Goal: Transaction & Acquisition: Purchase product/service

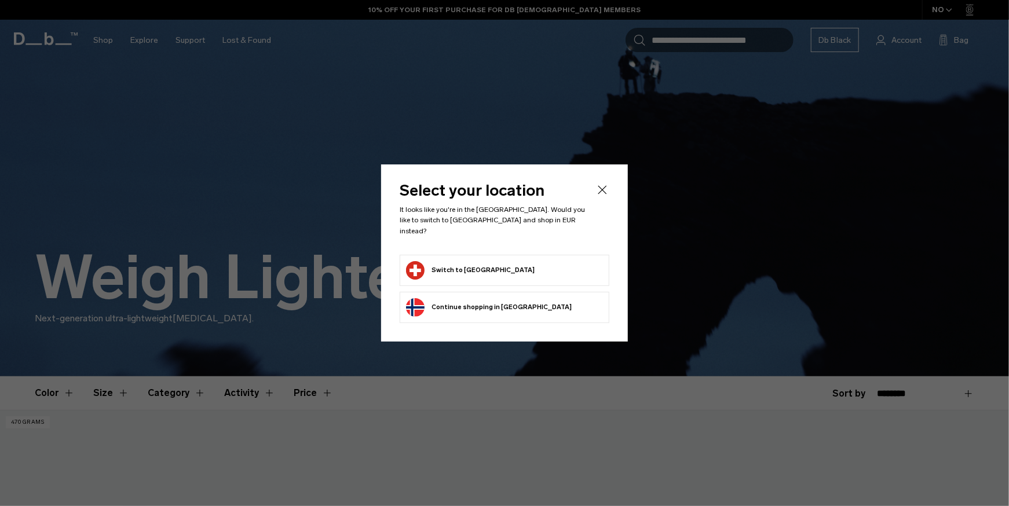
drag, startPoint x: 0, startPoint y: 0, endPoint x: 600, endPoint y: 192, distance: 629.8
click at [600, 192] on icon "Close" at bounding box center [602, 190] width 14 height 14
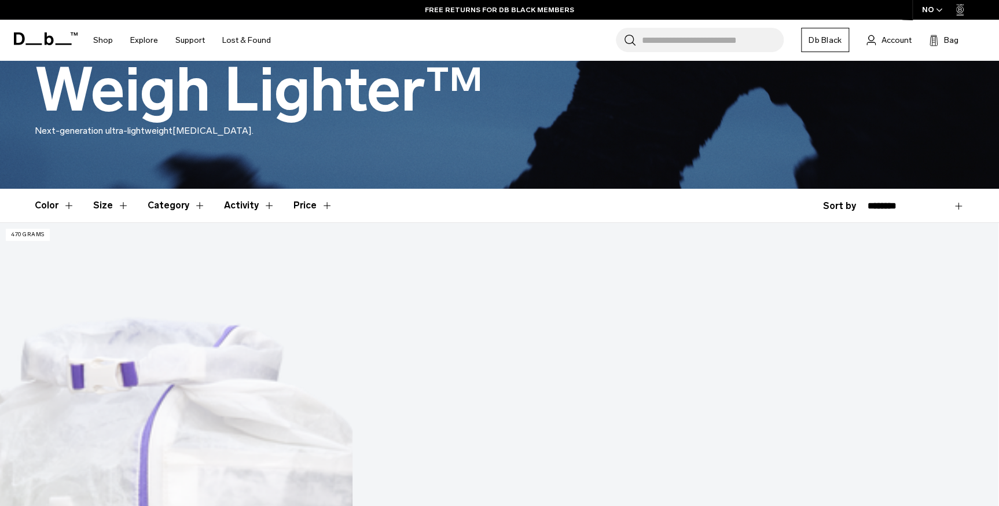
scroll to position [290, 0]
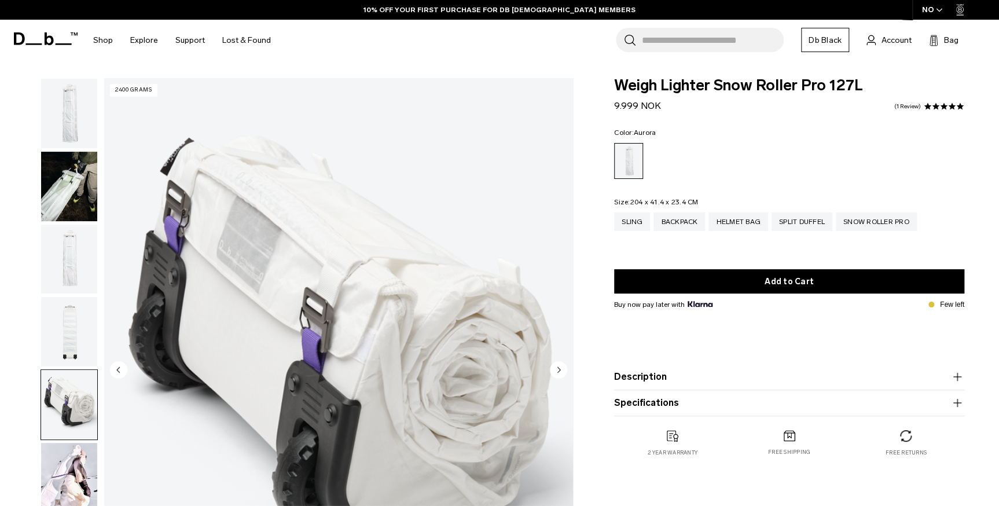
click at [65, 463] on img "button" at bounding box center [69, 477] width 56 height 69
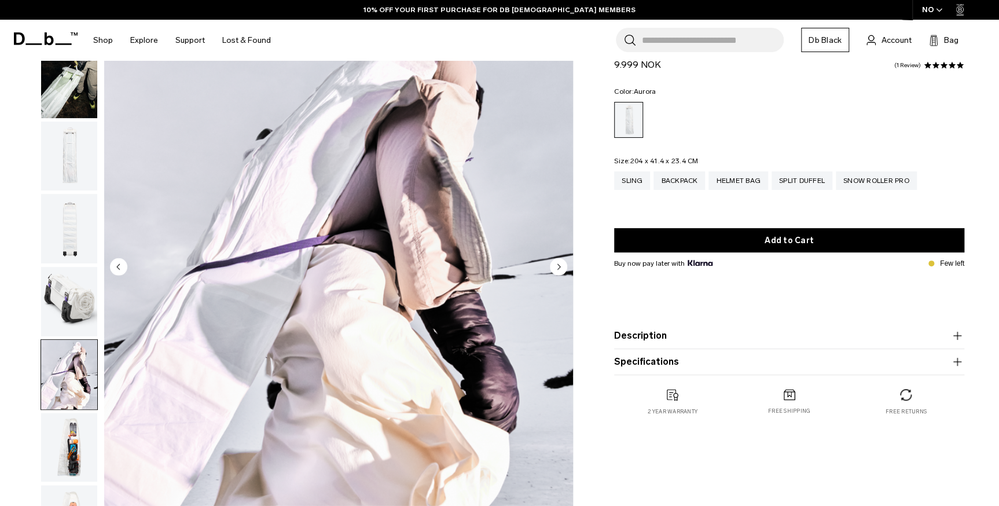
scroll to position [232, 0]
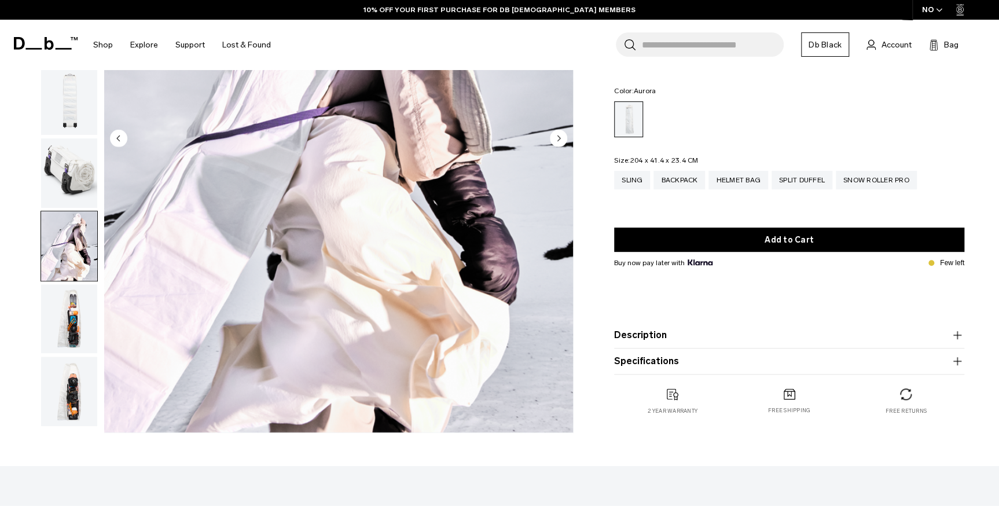
click at [74, 269] on img "button" at bounding box center [69, 245] width 56 height 69
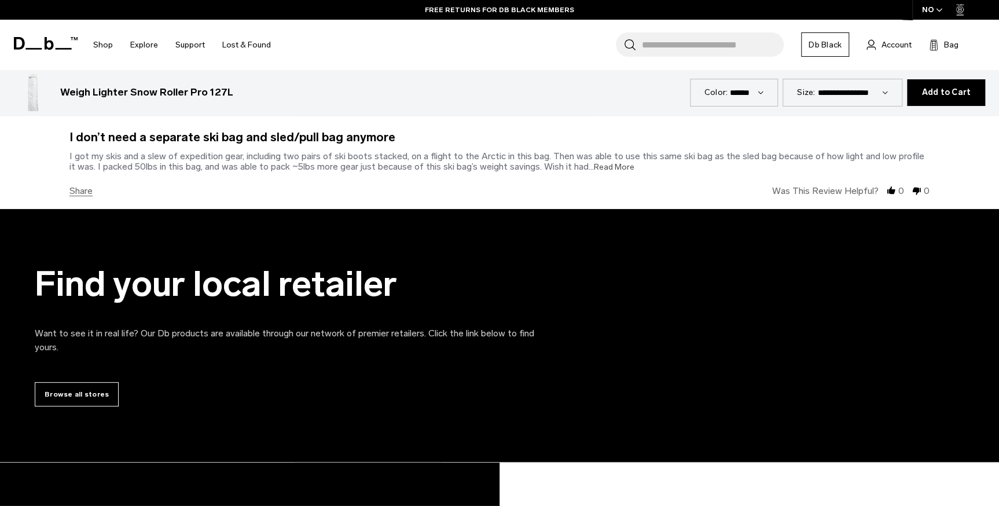
scroll to position [2200, 0]
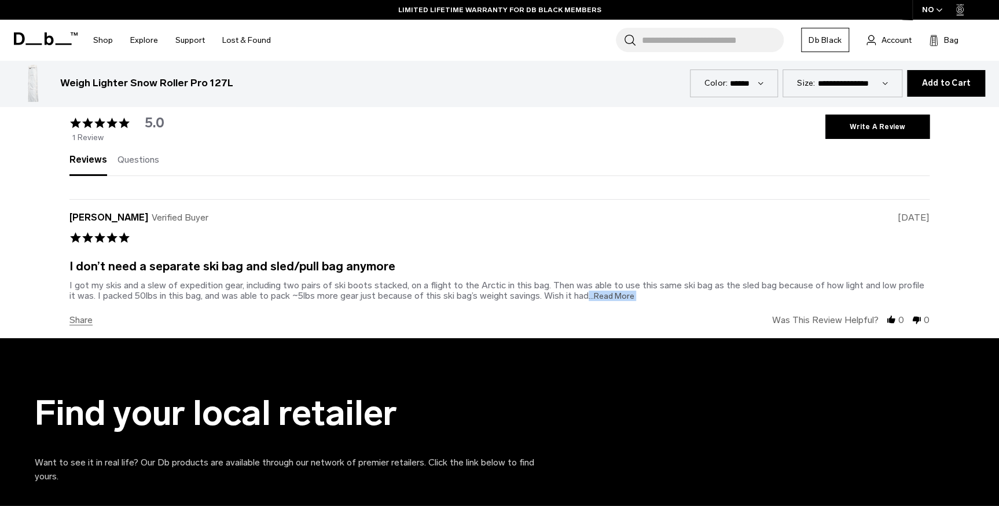
drag, startPoint x: 78, startPoint y: 302, endPoint x: 577, endPoint y: 297, distance: 499.8
click at [577, 297] on div "[PERSON_NAME] Verified Buyer 5.0 star rating [DATE] I don’t need a separate ski…" at bounding box center [499, 268] width 861 height 139
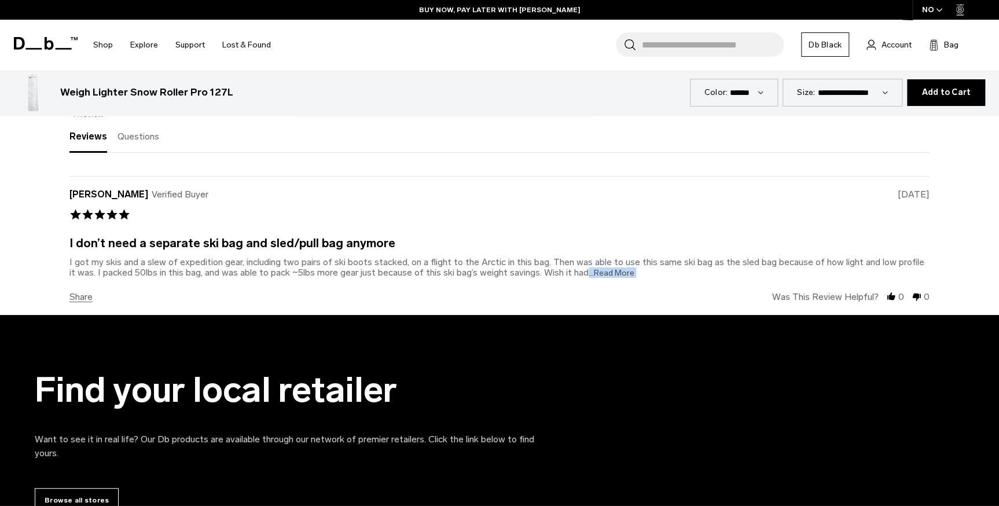
scroll to position [2316, 0]
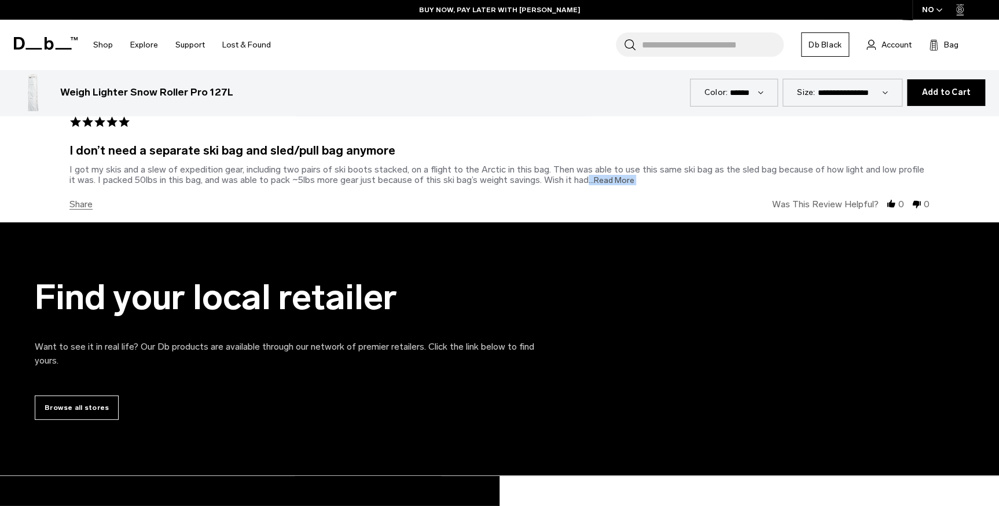
click at [596, 184] on span "...Read More" at bounding box center [612, 180] width 46 height 10
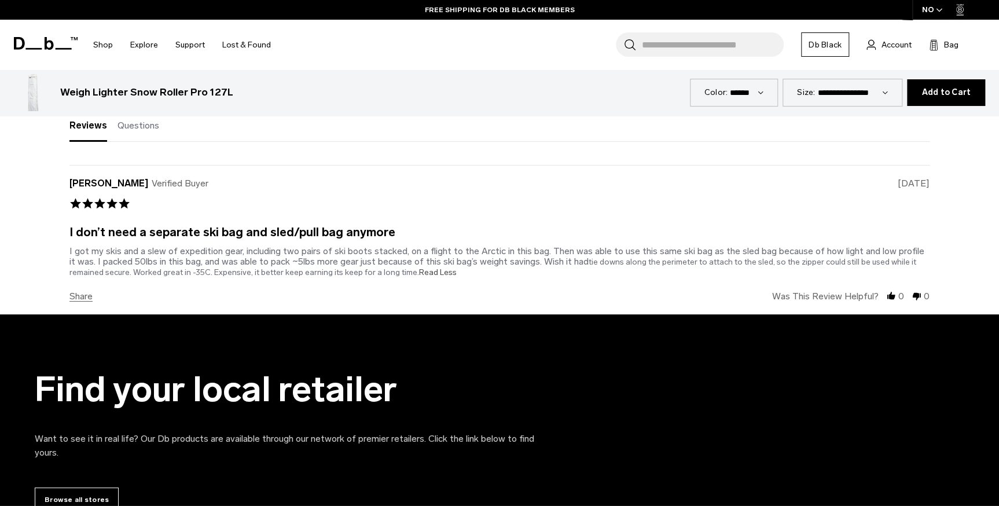
scroll to position [2200, 0]
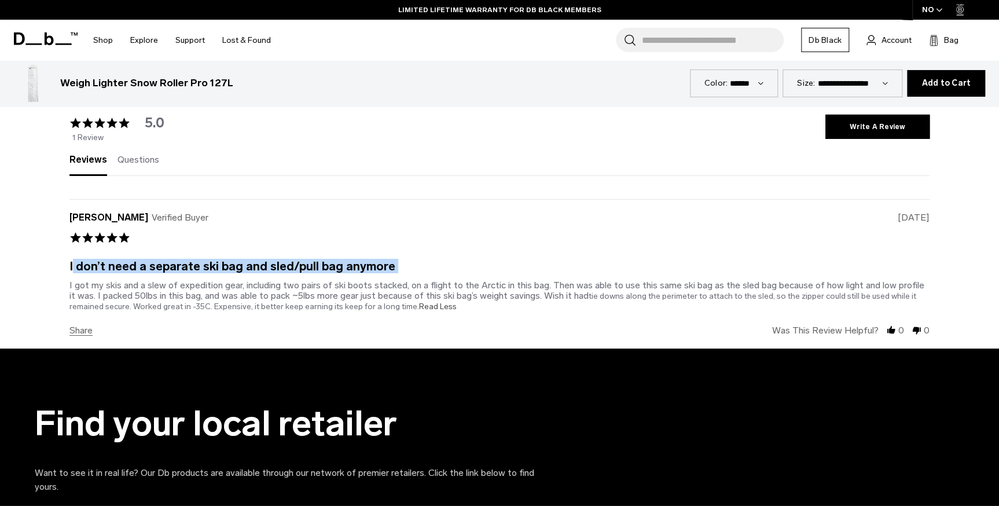
drag, startPoint x: 59, startPoint y: 268, endPoint x: 71, endPoint y: 264, distance: 12.1
click at [71, 264] on section "Why they love it Powered by ask a question write a review 5.0 star rating 5.0 1…" at bounding box center [499, 181] width 999 height 334
